Goal: Task Accomplishment & Management: Manage account settings

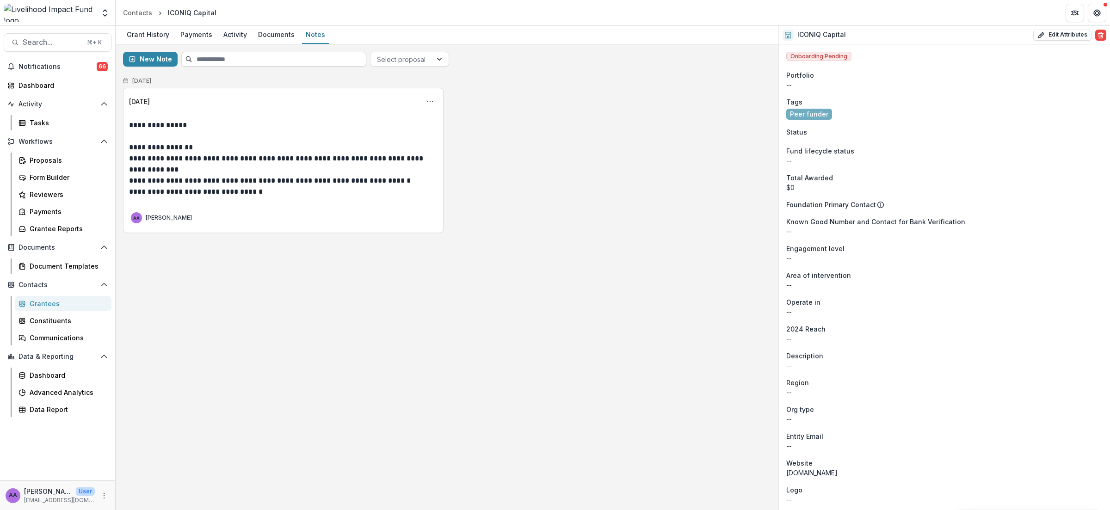
scroll to position [909, 0]
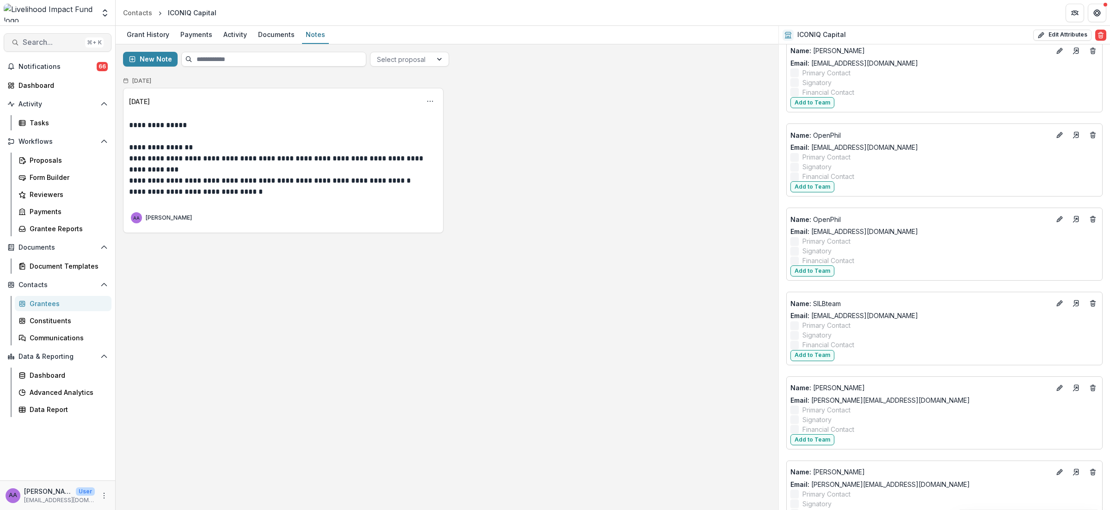
click at [36, 42] on span "Search..." at bounding box center [52, 42] width 59 height 9
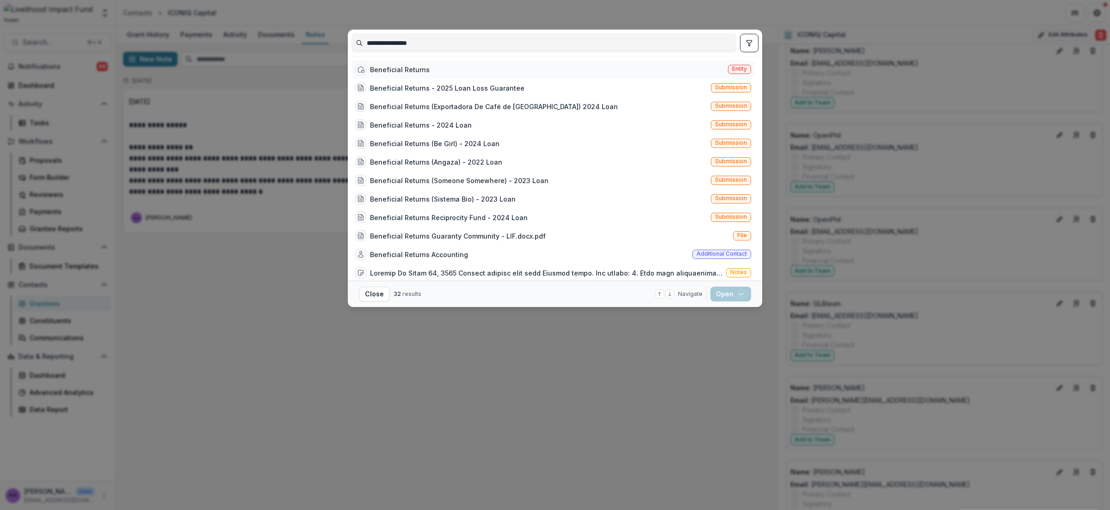
type input "**********"
click at [433, 74] on div "Beneficial Returns Entity" at bounding box center [552, 69] width 403 height 18
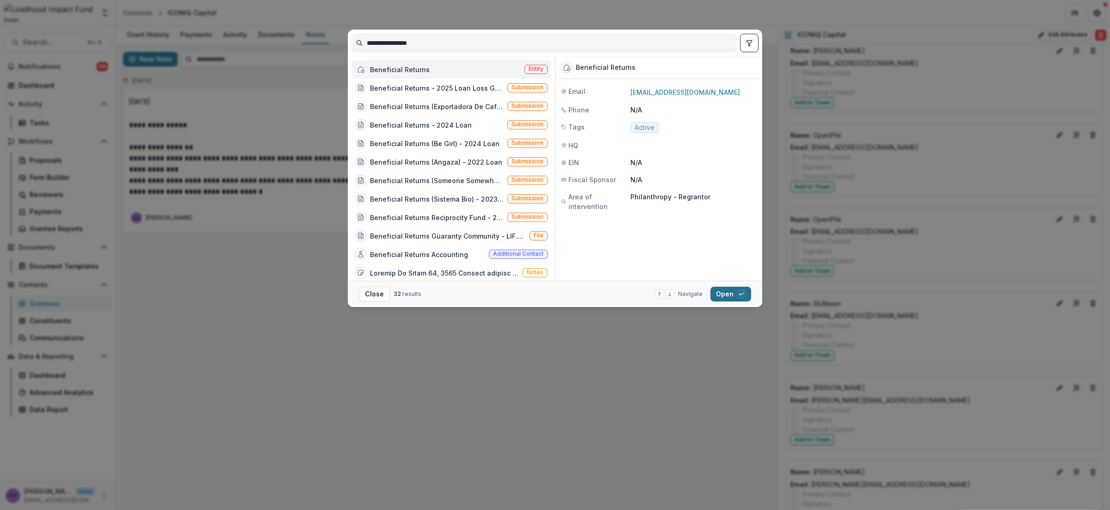
click at [722, 297] on button "Open with enter key" at bounding box center [730, 294] width 41 height 15
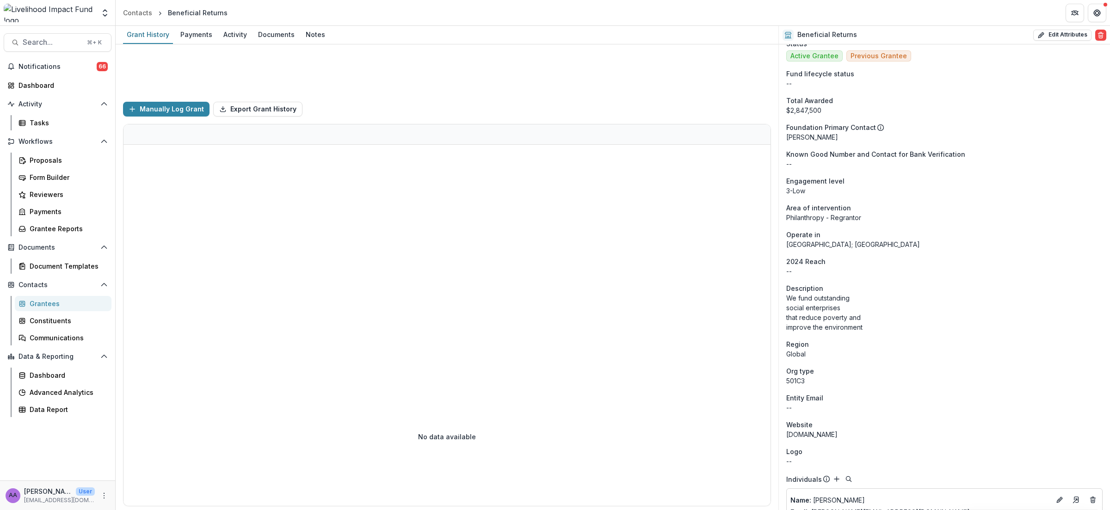
scroll to position [758, 0]
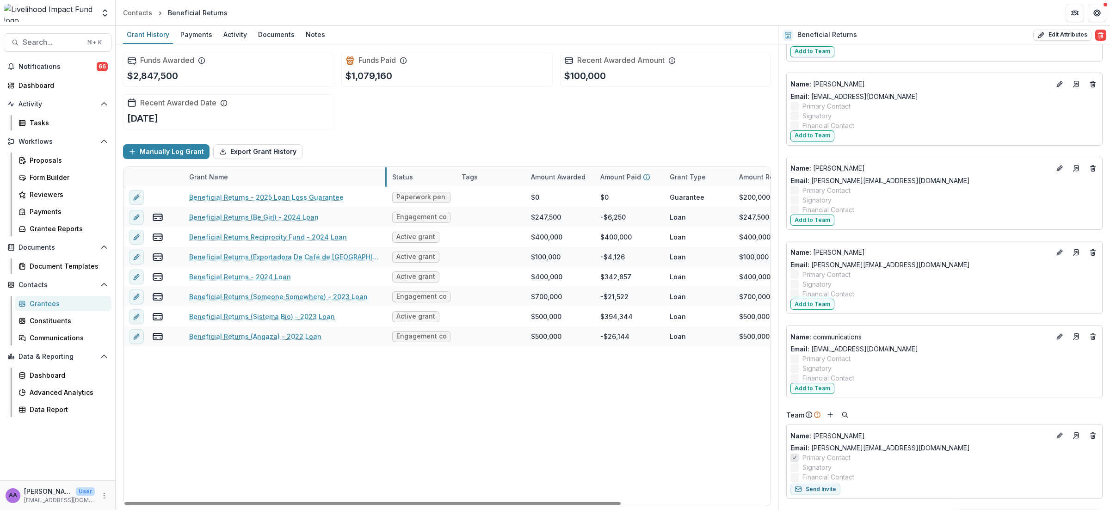
drag, startPoint x: 298, startPoint y: 175, endPoint x: 385, endPoint y: 175, distance: 87.4
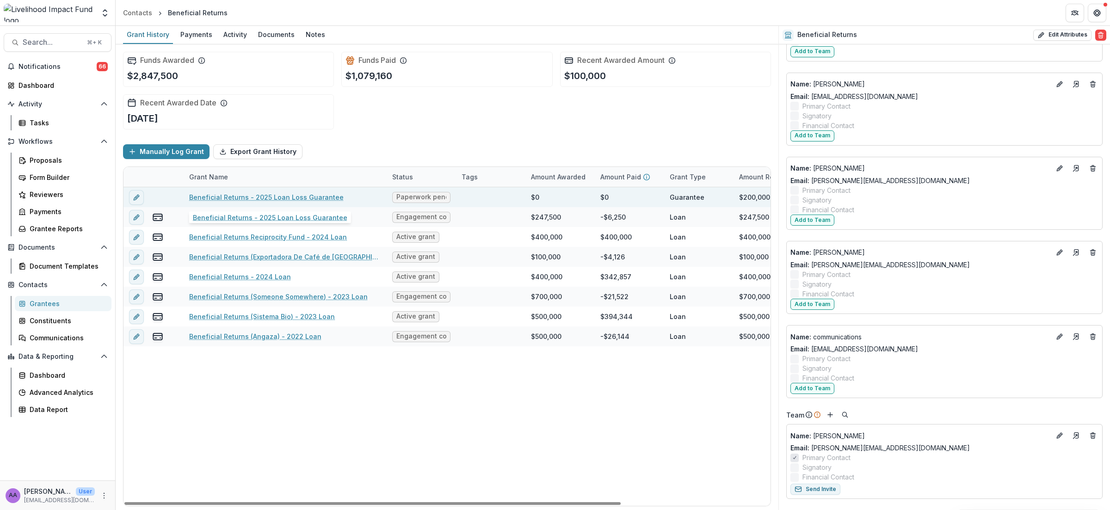
click at [306, 196] on link "Beneficial Returns - 2025 Loan Loss Guarantee" at bounding box center [266, 197] width 154 height 10
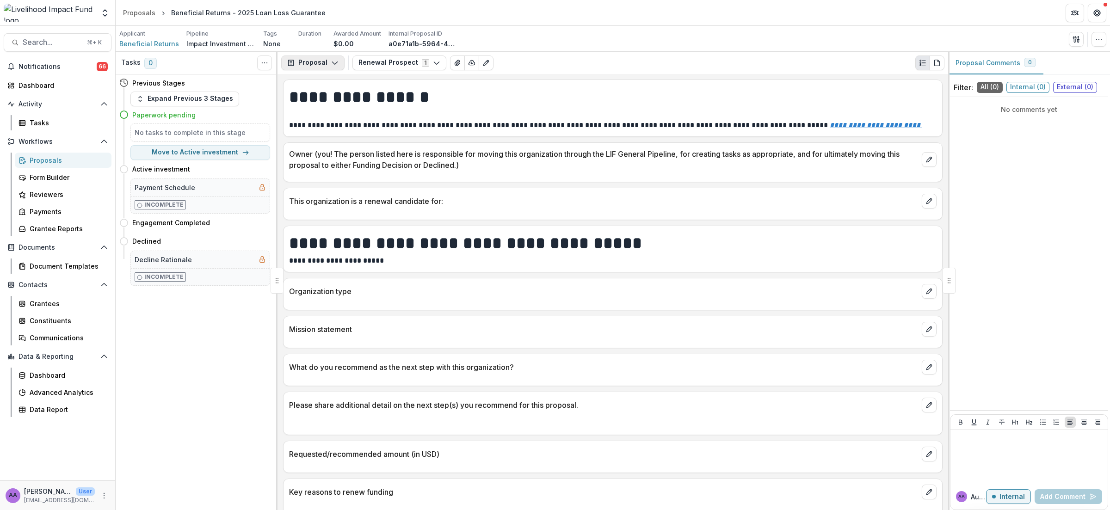
click at [341, 65] on button "Proposal" at bounding box center [312, 62] width 63 height 15
click at [322, 96] on div "Payments" at bounding box center [342, 99] width 85 height 10
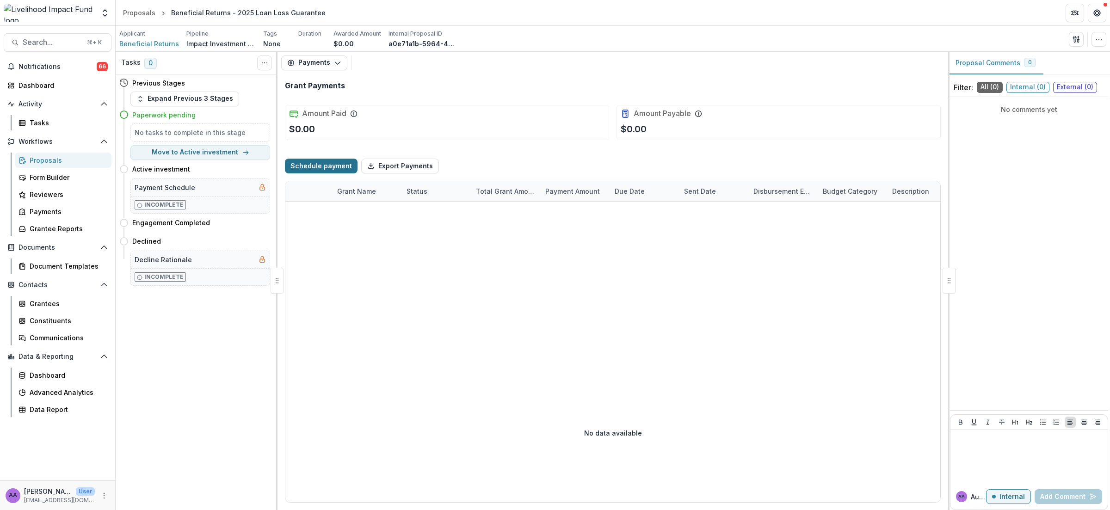
click at [326, 168] on button "Schedule payment" at bounding box center [321, 166] width 73 height 15
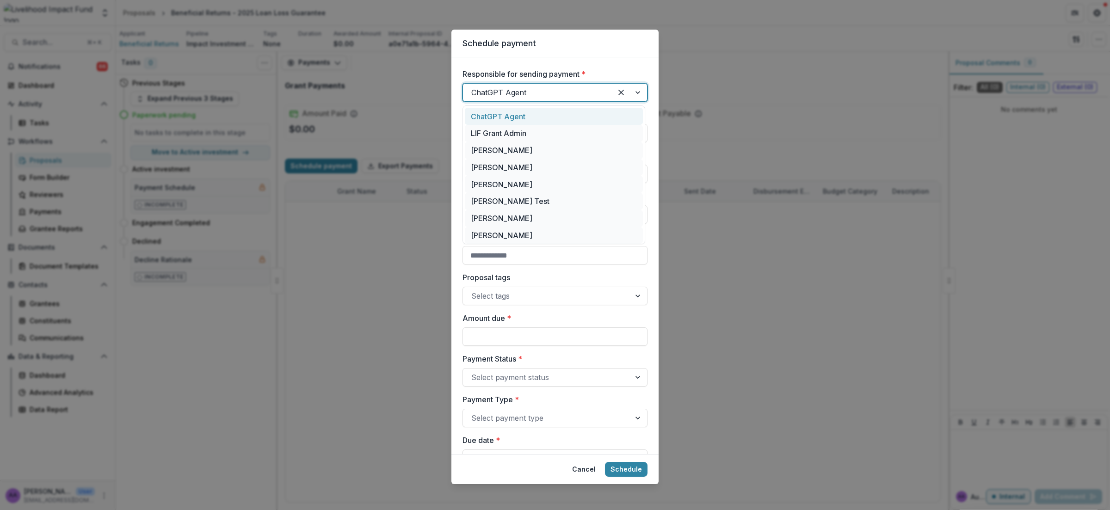
click at [524, 94] on div at bounding box center [537, 92] width 132 height 13
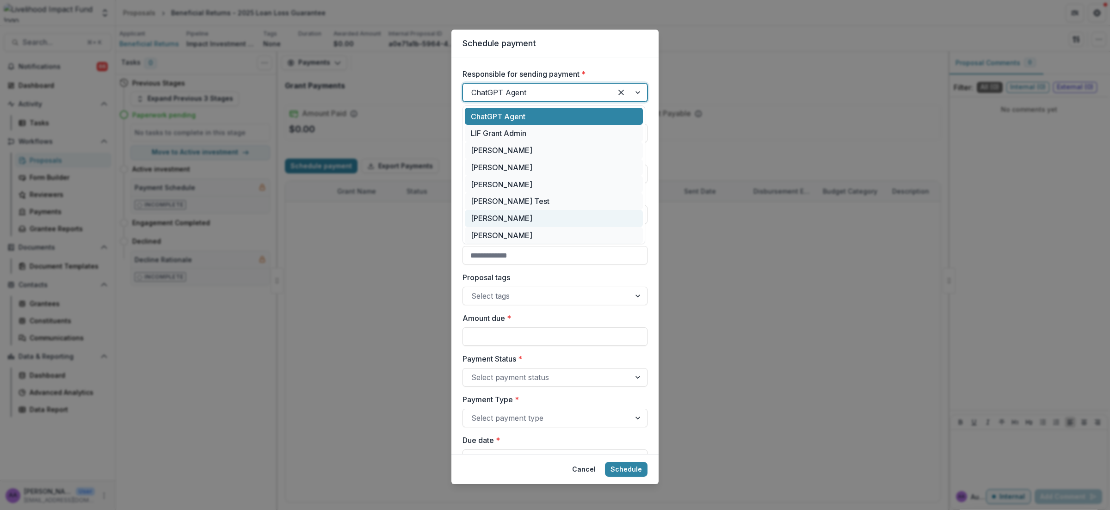
click at [513, 212] on div "[PERSON_NAME]" at bounding box center [554, 218] width 178 height 17
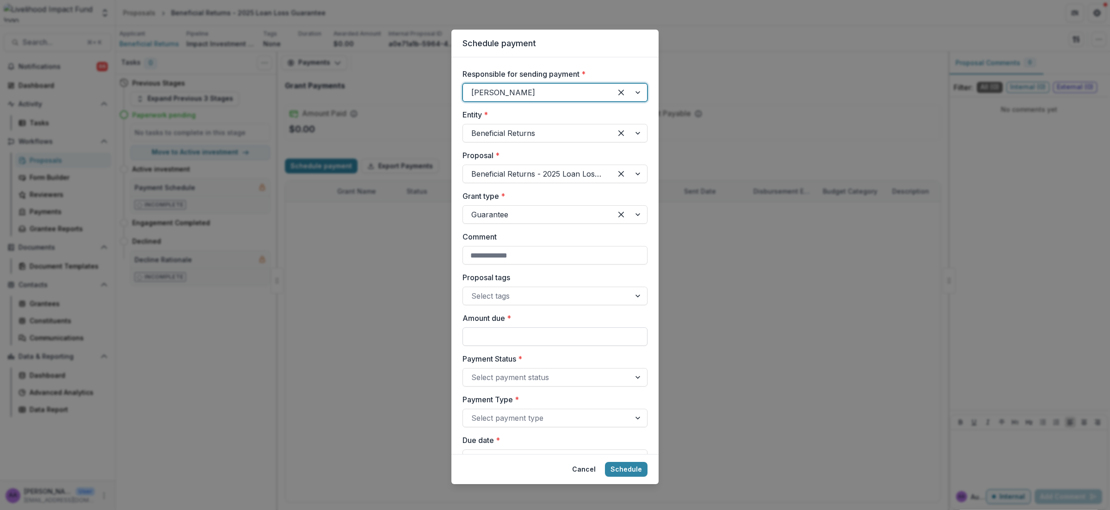
click at [486, 331] on input "Amount due *" at bounding box center [554, 336] width 185 height 18
paste input "*******"
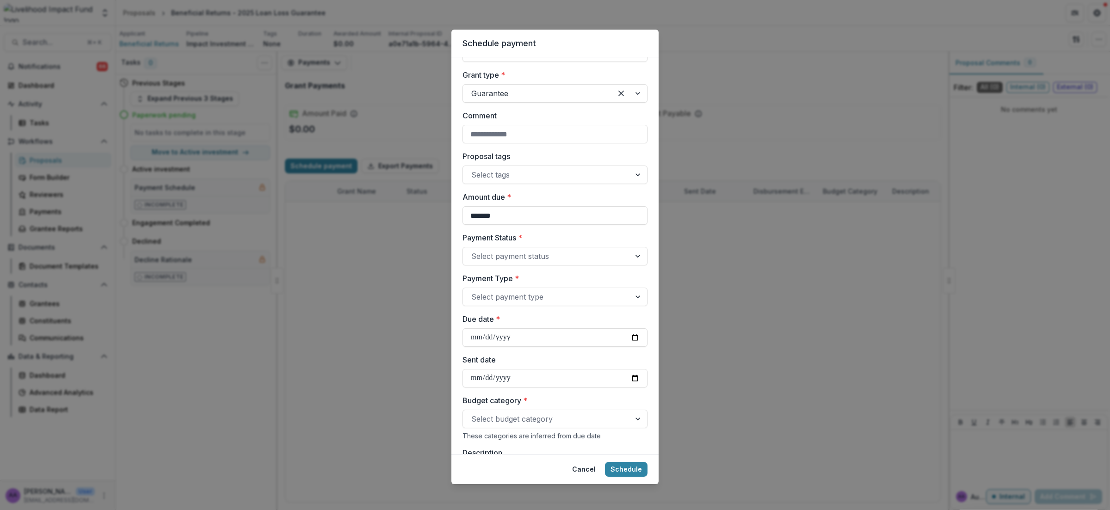
scroll to position [129, 0]
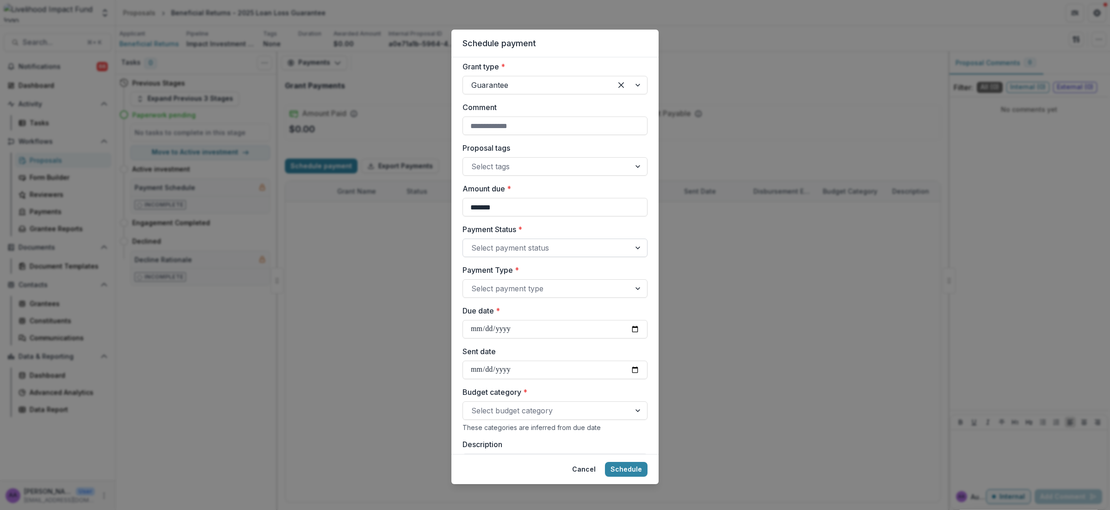
type input "*******"
click at [507, 246] on div at bounding box center [546, 247] width 151 height 13
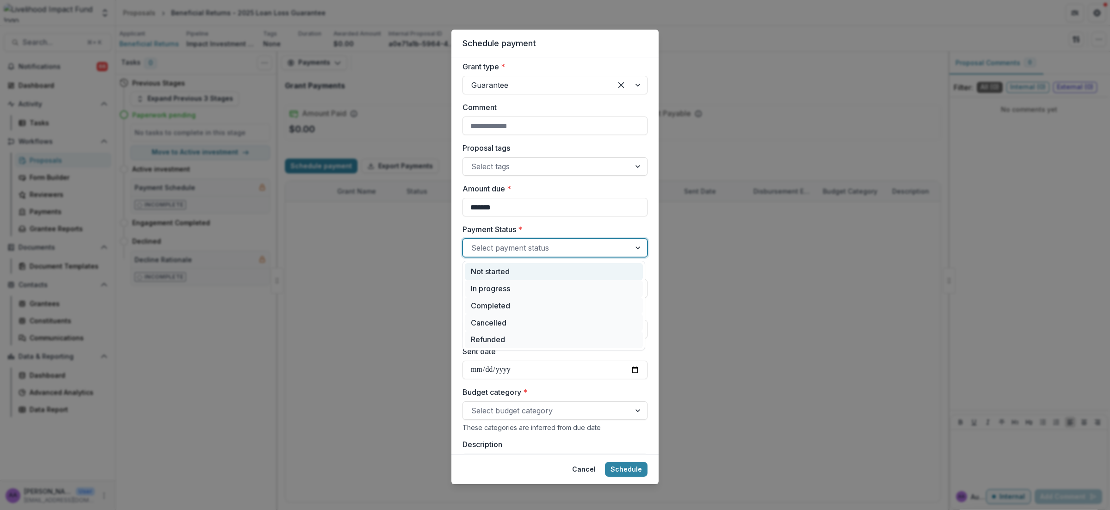
click at [494, 272] on div "Not started" at bounding box center [554, 271] width 178 height 17
click at [494, 289] on div at bounding box center [546, 288] width 151 height 13
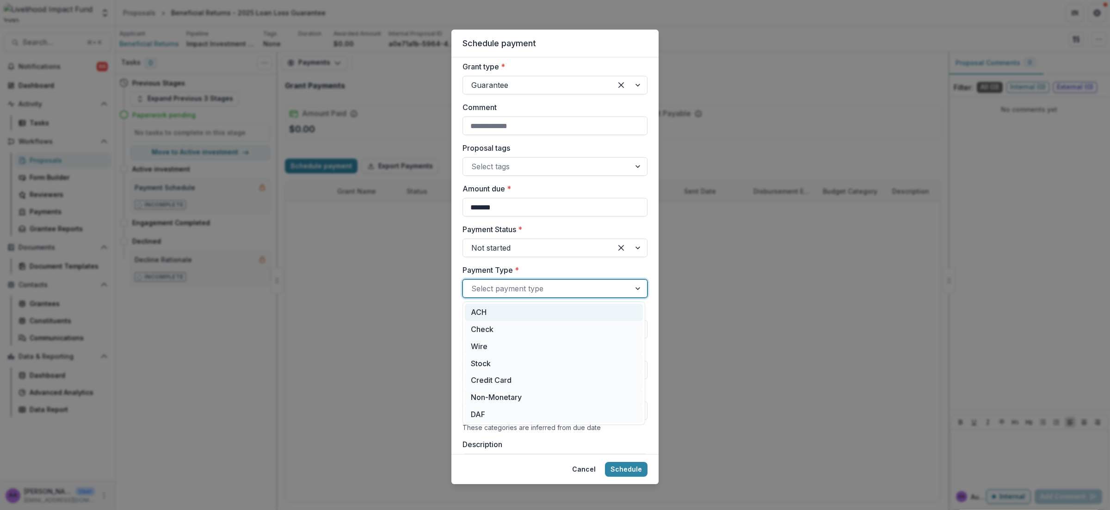
click at [491, 311] on div "ACH" at bounding box center [554, 312] width 178 height 17
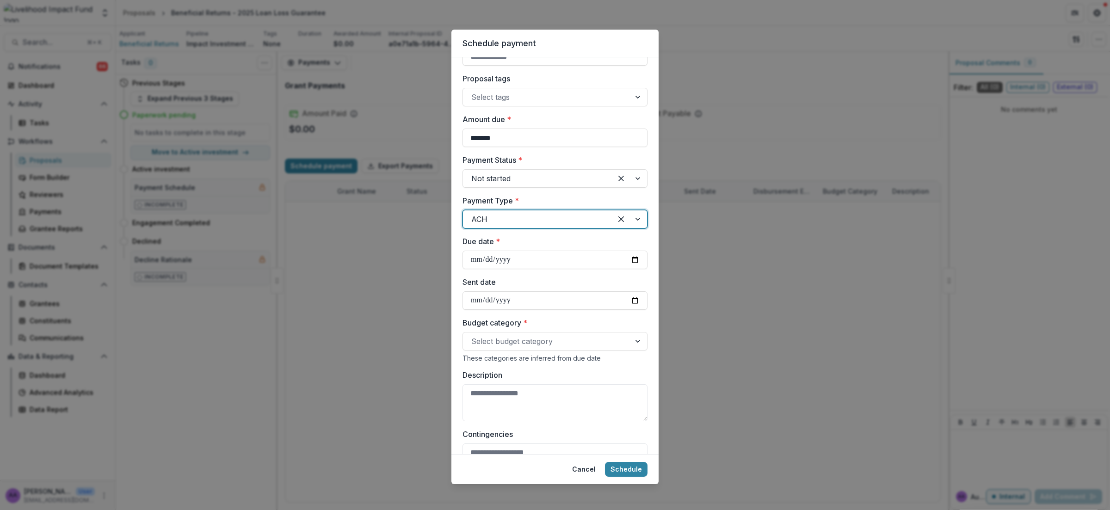
scroll to position [212, 0]
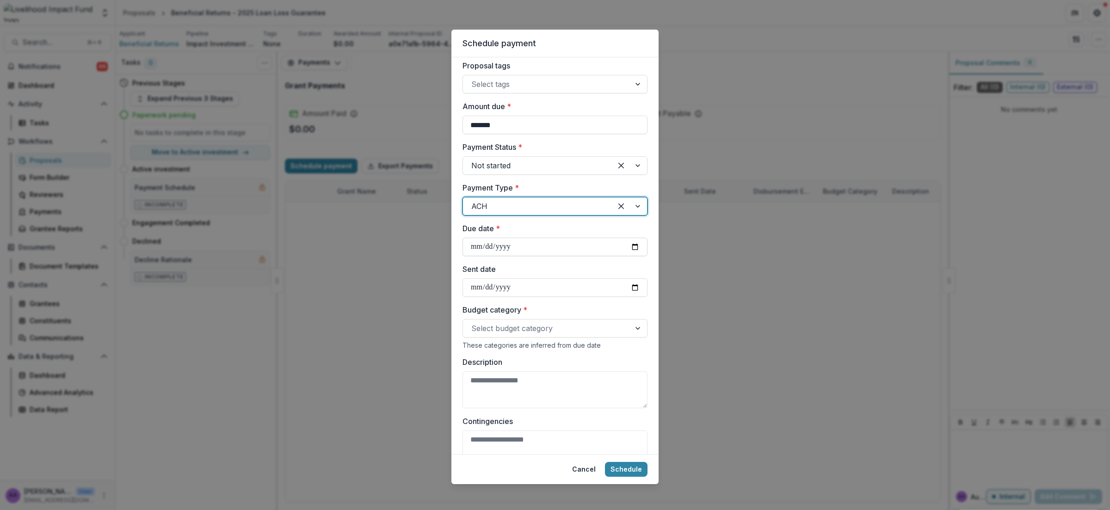
click at [635, 251] on input "Due date *" at bounding box center [554, 247] width 185 height 18
type input "**********"
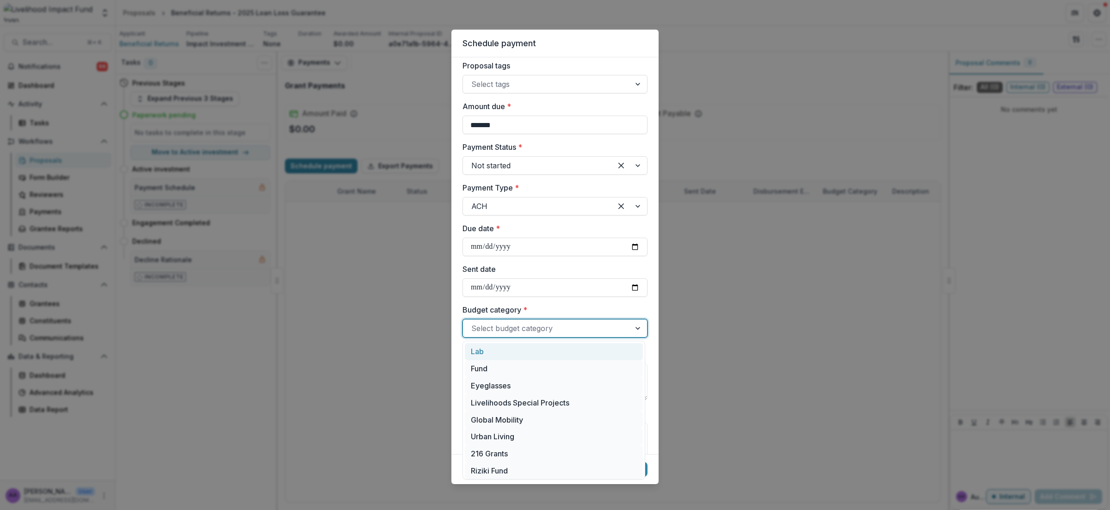
click at [486, 330] on div at bounding box center [546, 328] width 151 height 13
click at [514, 452] on div "Ecosystem & Regrantors" at bounding box center [554, 452] width 178 height 17
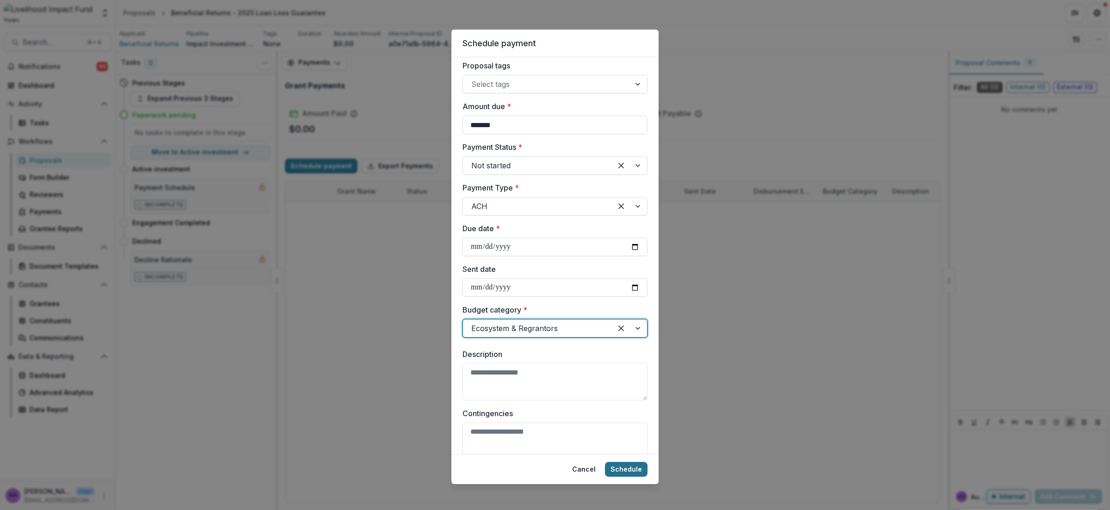
click at [628, 469] on button "Schedule" at bounding box center [626, 469] width 43 height 15
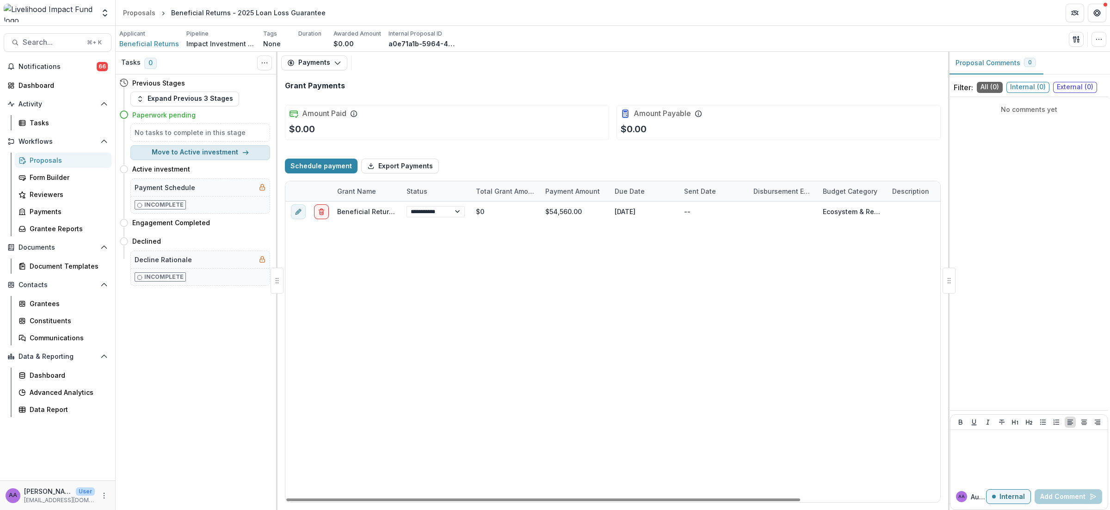
click at [226, 150] on button "Move to Active investment" at bounding box center [200, 152] width 140 height 15
select select "**********"
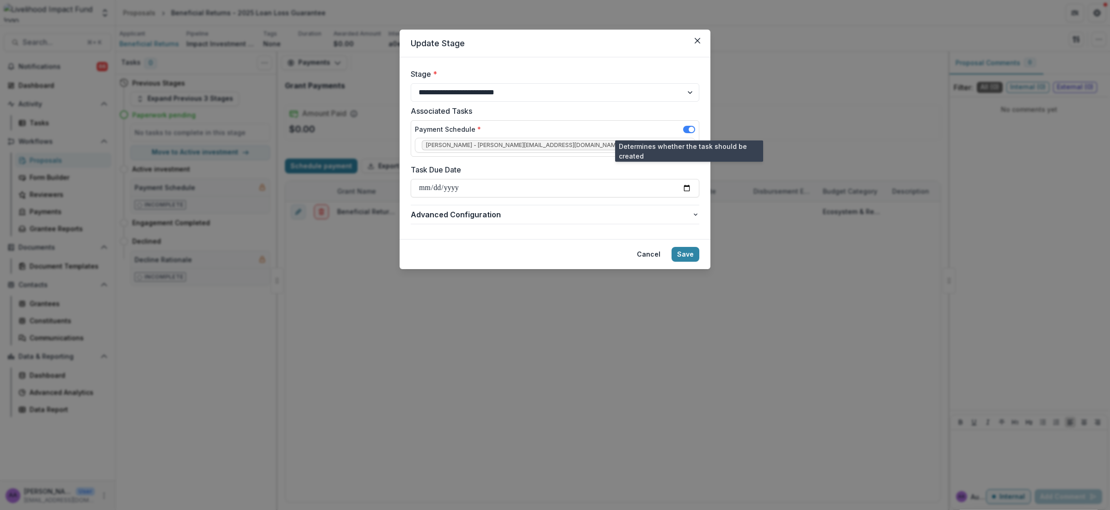
click at [683, 130] on span at bounding box center [689, 129] width 12 height 7
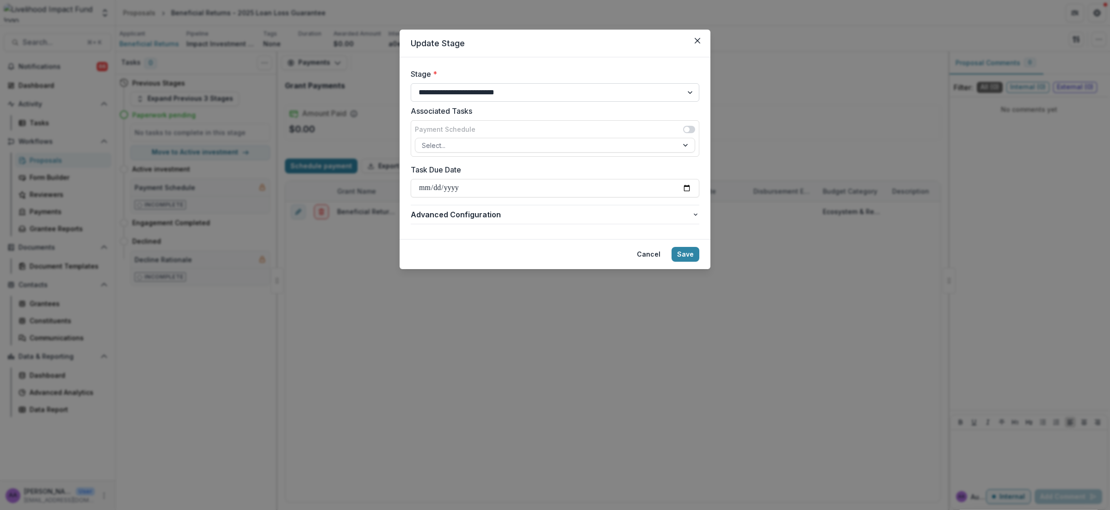
click at [552, 89] on select "**********" at bounding box center [555, 92] width 289 height 18
click at [687, 257] on button "Save" at bounding box center [685, 254] width 28 height 15
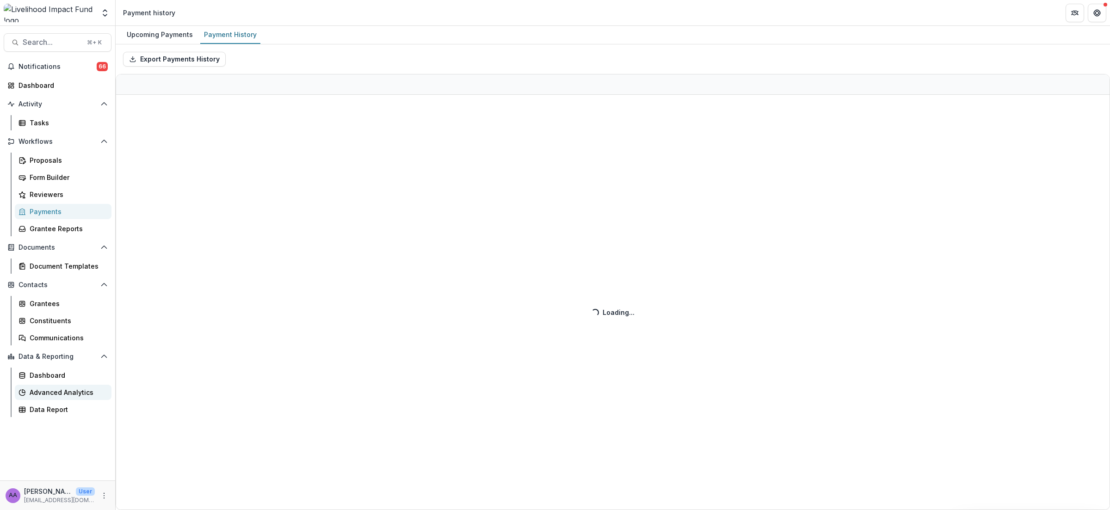
click at [69, 390] on div "Advanced Analytics" at bounding box center [67, 393] width 74 height 10
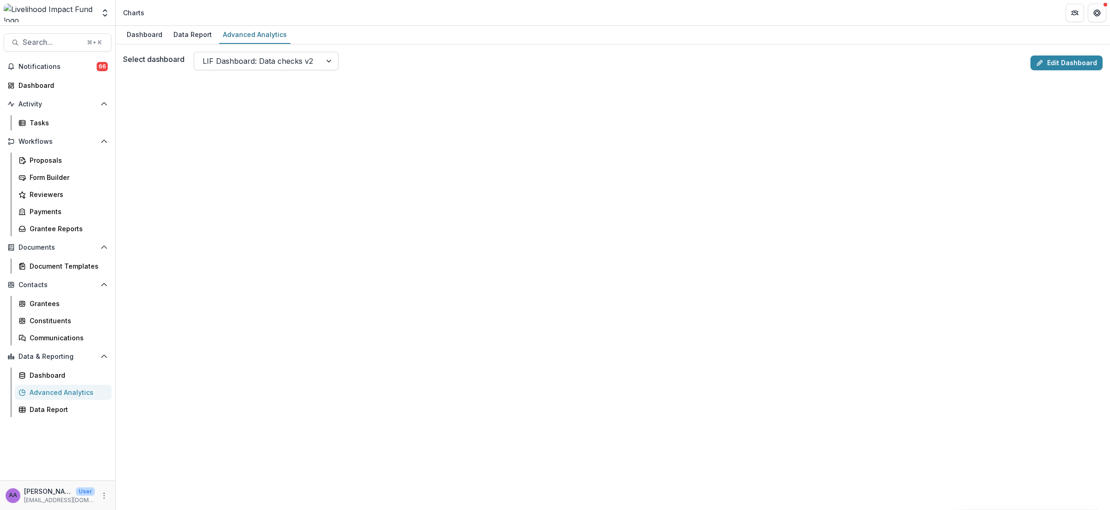
click at [251, 58] on div at bounding box center [258, 61] width 111 height 13
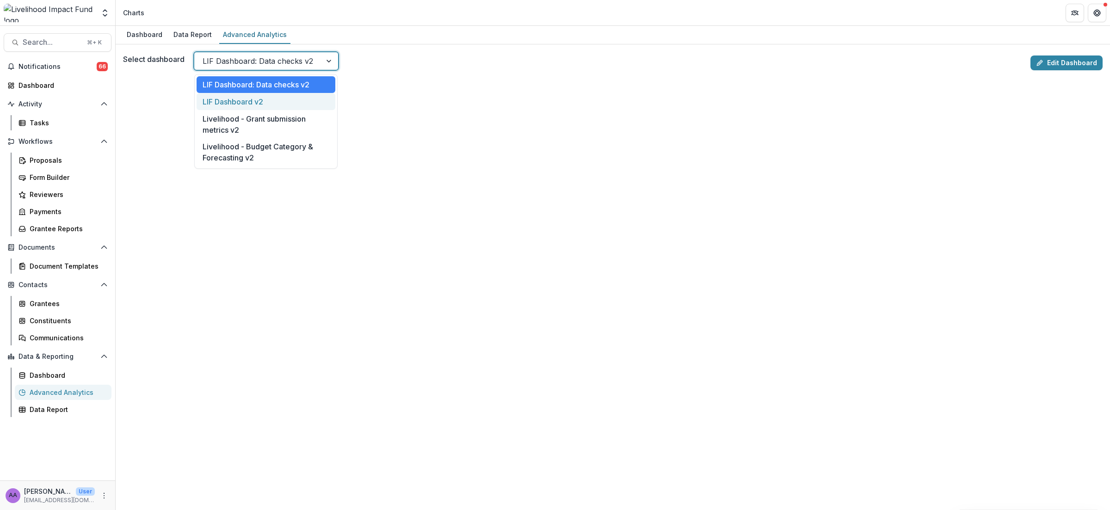
click at [253, 99] on div "LIF Dashboard v2" at bounding box center [266, 101] width 139 height 17
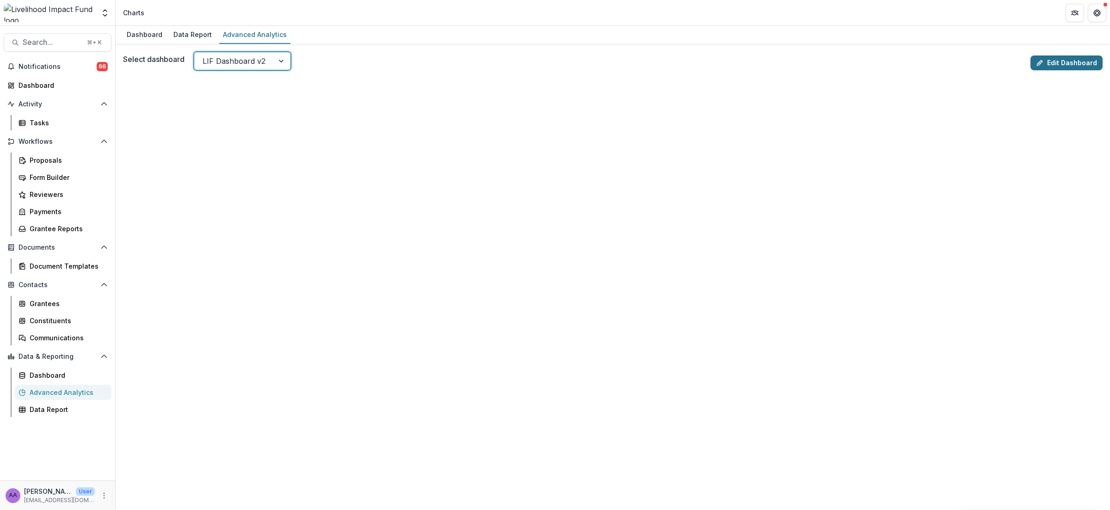
click at [1055, 63] on link "Edit Dashboard" at bounding box center [1066, 62] width 72 height 15
click at [1063, 62] on link "Edit Dashboard" at bounding box center [1066, 62] width 72 height 15
